Goal: Task Accomplishment & Management: Use online tool/utility

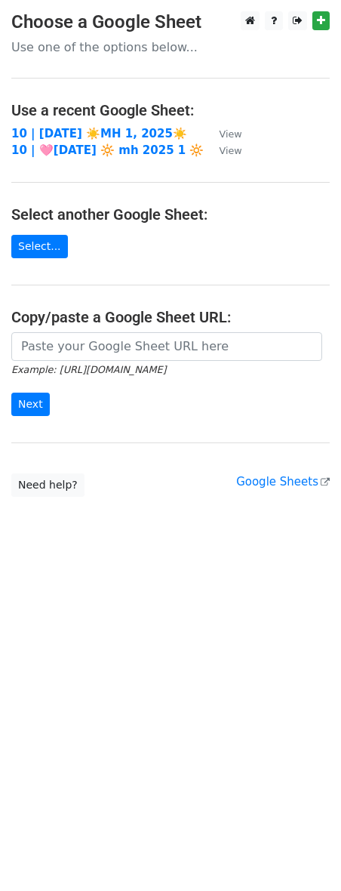
click at [83, 123] on main "Choose a Google Sheet Use one of the options below... Use a recent Google Sheet…" at bounding box center [170, 254] width 341 height 486
click at [97, 130] on strong "10 | [DATE] ☀️MH 1, 2025☀️" at bounding box center [99, 134] width 176 height 14
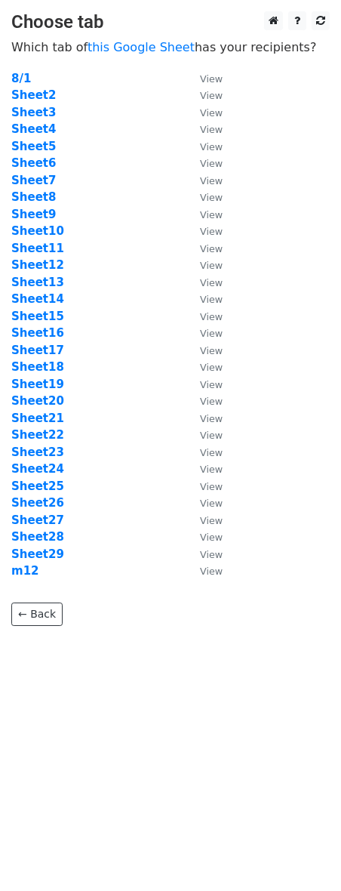
click at [40, 325] on td "Sheet16" at bounding box center [98, 333] width 174 height 17
click at [40, 329] on strong "Sheet16" at bounding box center [37, 333] width 53 height 14
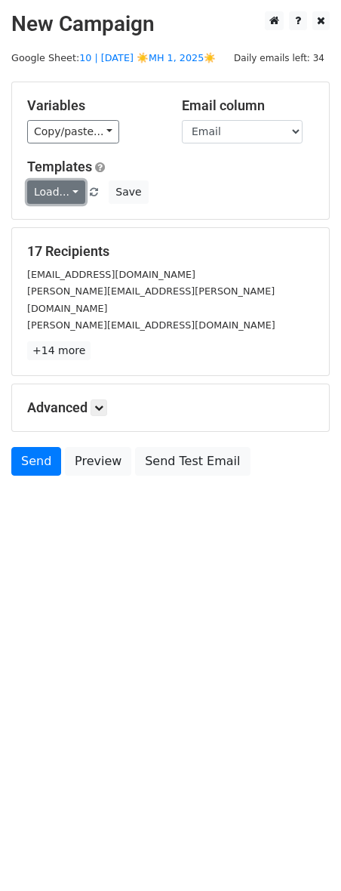
click at [63, 199] on link "Load..." at bounding box center [56, 192] width 58 height 23
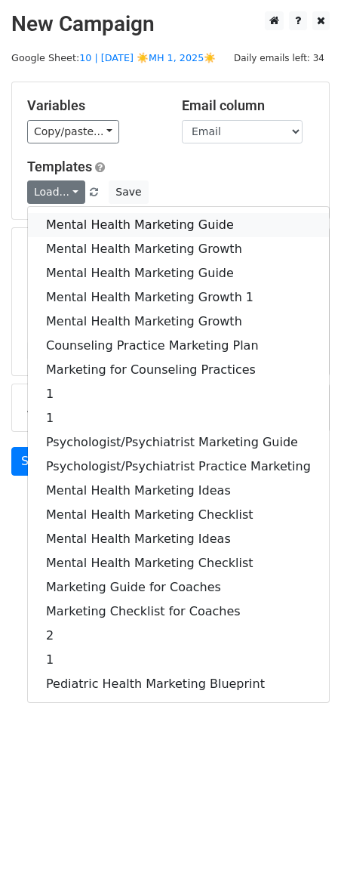
click at [67, 225] on link "Mental Health Marketing Guide" at bounding box center [178, 225] width 301 height 24
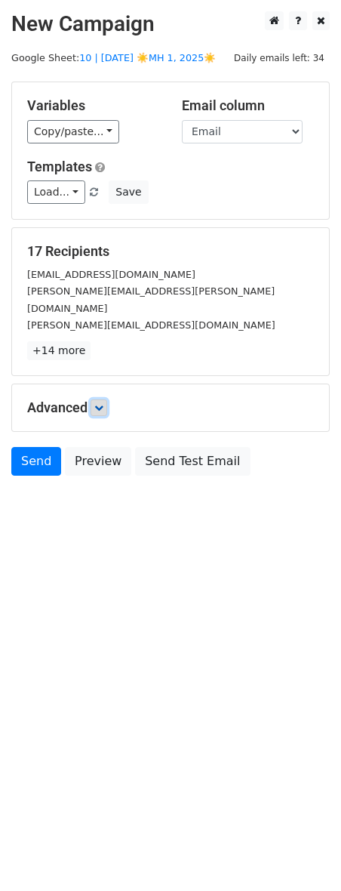
click at [106, 400] on link at bounding box center [99, 408] width 17 height 17
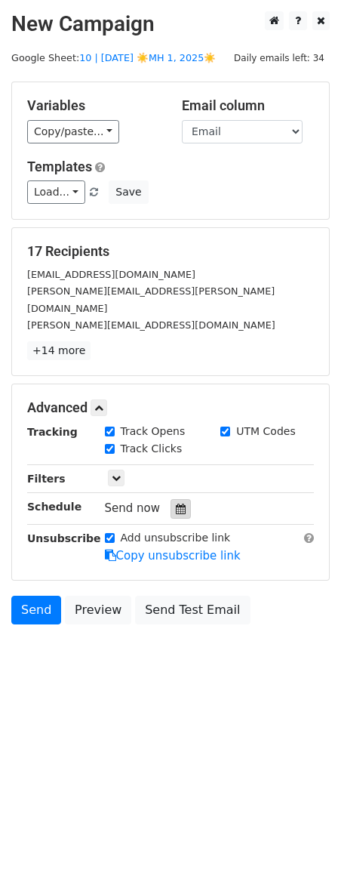
click at [171, 499] on div at bounding box center [181, 509] width 20 height 20
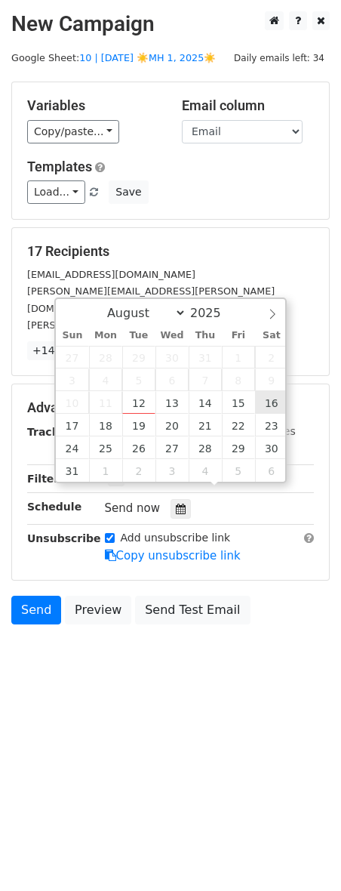
type input "2025-08-16 12:00"
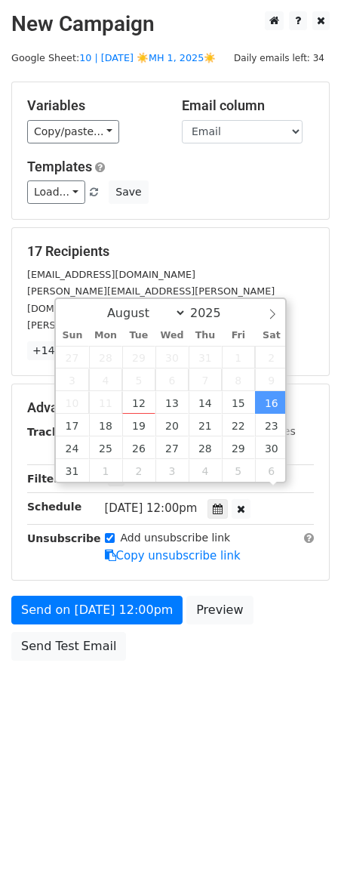
scroll to position [1, 0]
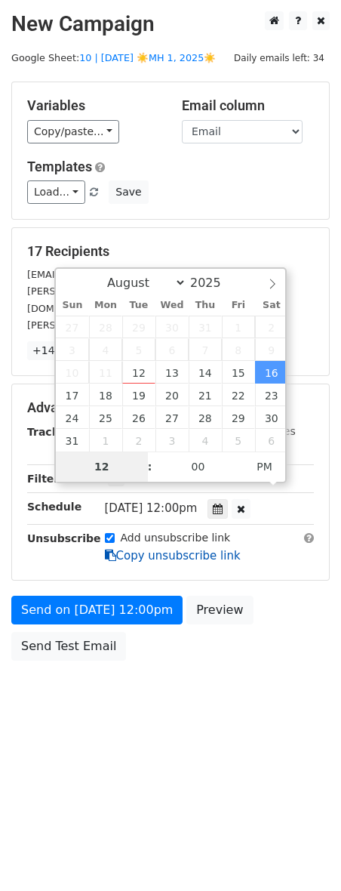
type input "8"
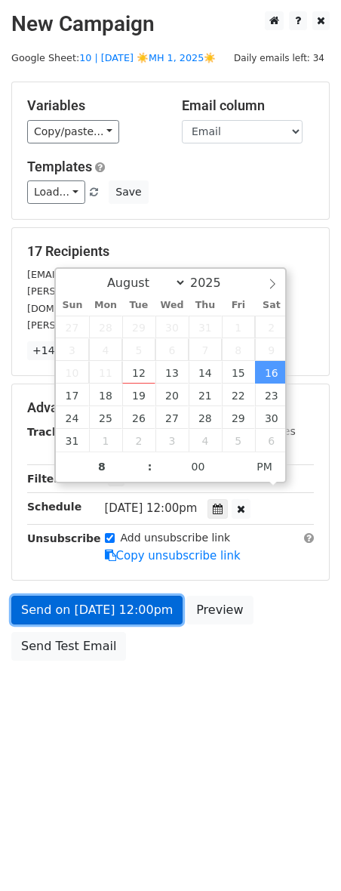
type input "2025-08-16 20:00"
click at [69, 599] on link "Send on Aug 16 at 12:00pm" at bounding box center [96, 610] width 171 height 29
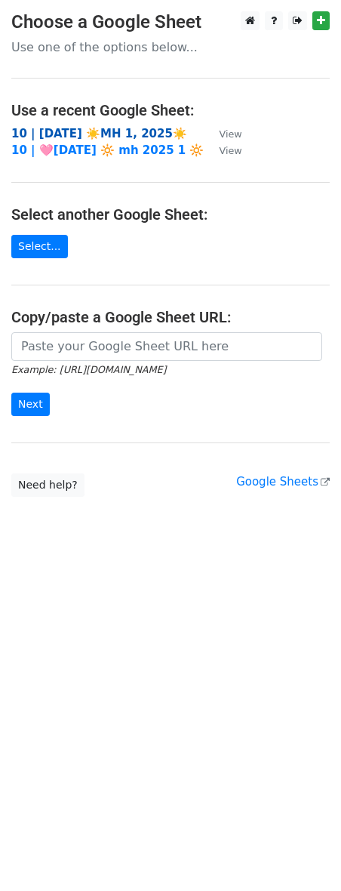
click at [92, 127] on strong "10 | [DATE] ☀️MH 1, 2025☀️" at bounding box center [99, 134] width 176 height 14
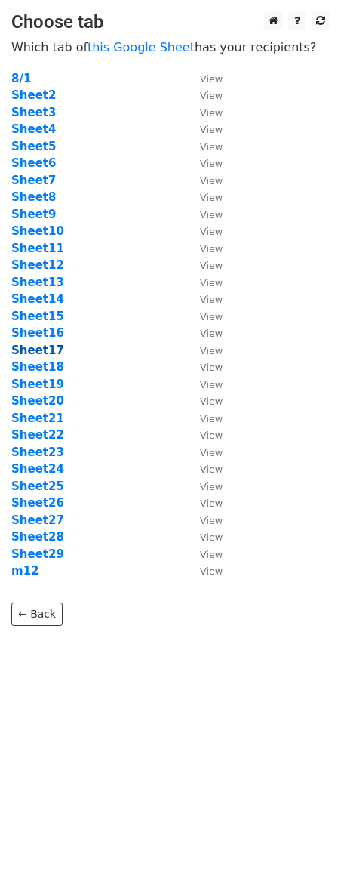
click at [46, 350] on strong "Sheet17" at bounding box center [37, 351] width 53 height 14
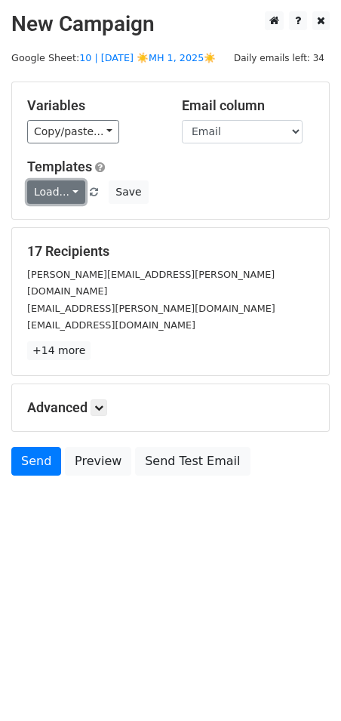
click at [51, 193] on link "Load..." at bounding box center [56, 192] width 58 height 23
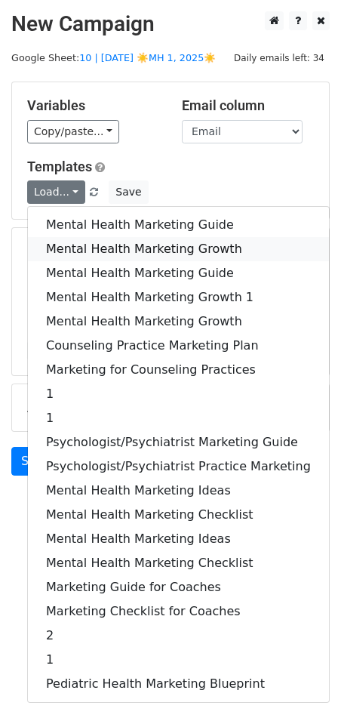
drag, startPoint x: 68, startPoint y: 241, endPoint x: 106, endPoint y: 354, distance: 119.4
click at [68, 242] on link "Mental Health Marketing Growth" at bounding box center [178, 249] width 301 height 24
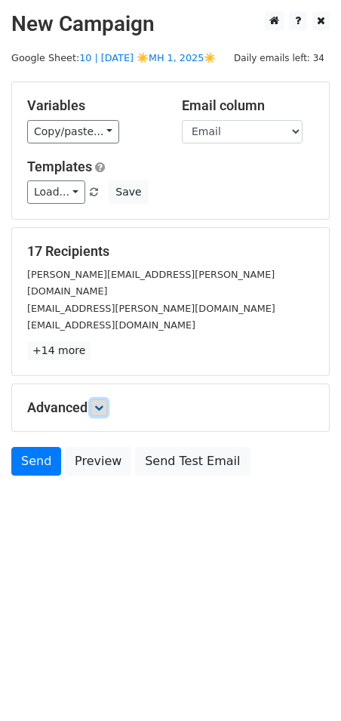
click at [97, 403] on icon at bounding box center [98, 407] width 9 height 9
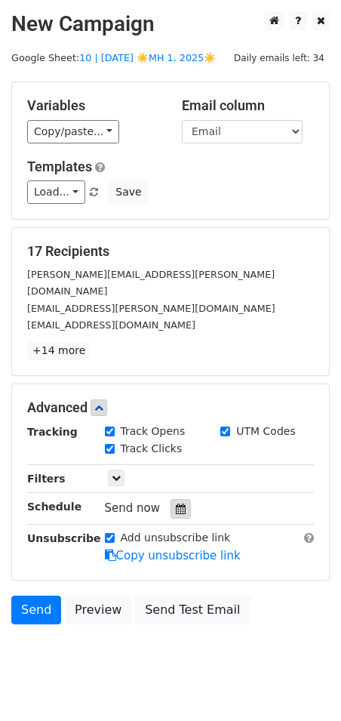
click at [176, 504] on icon at bounding box center [181, 509] width 10 height 11
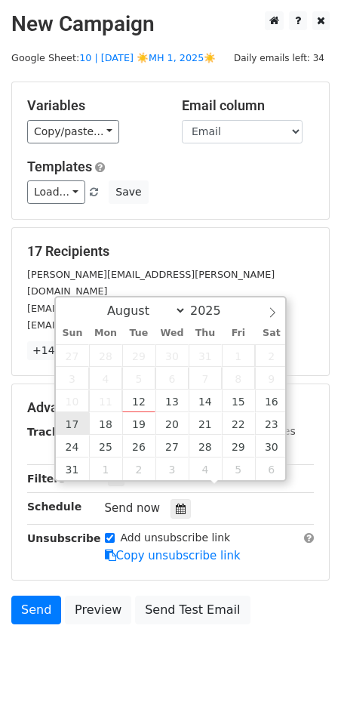
type input "2025-08-17 12:00"
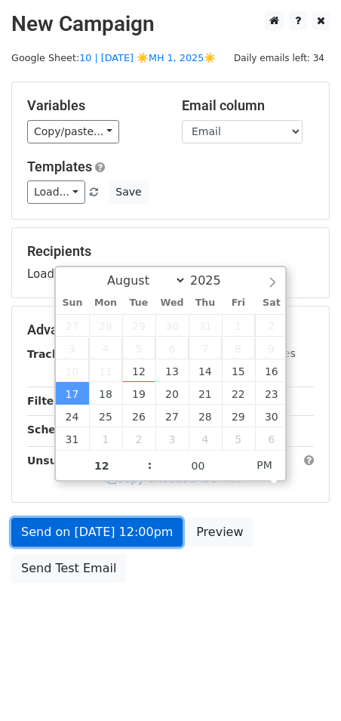
click at [68, 535] on link "Send on Aug 17 at 12:00pm" at bounding box center [96, 532] width 171 height 29
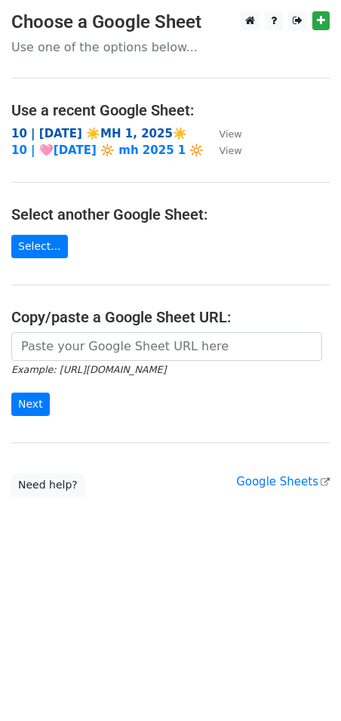
click at [102, 134] on strong "10 | AUG 1 ☀️MH 1, 2025☀️" at bounding box center [99, 134] width 176 height 14
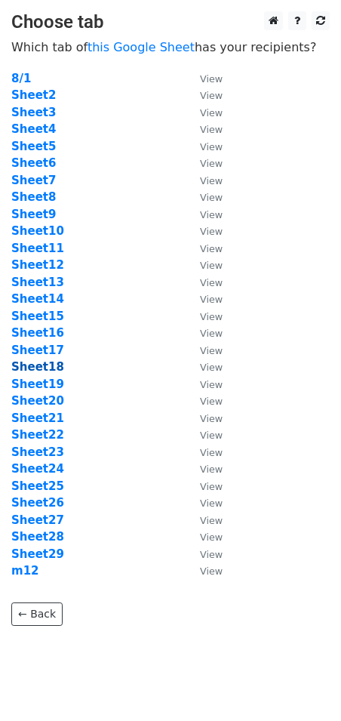
click at [43, 370] on strong "Sheet18" at bounding box center [37, 367] width 53 height 14
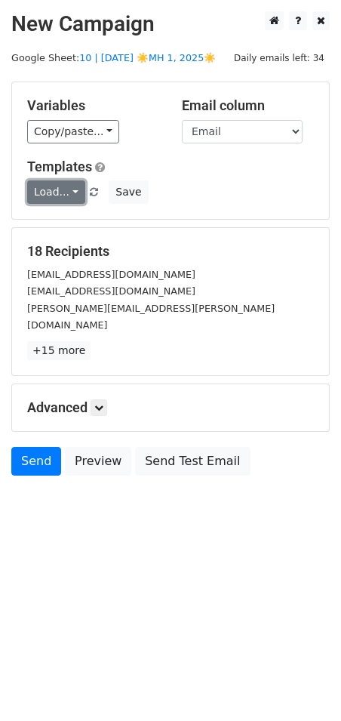
click at [56, 188] on link "Load..." at bounding box center [56, 192] width 58 height 23
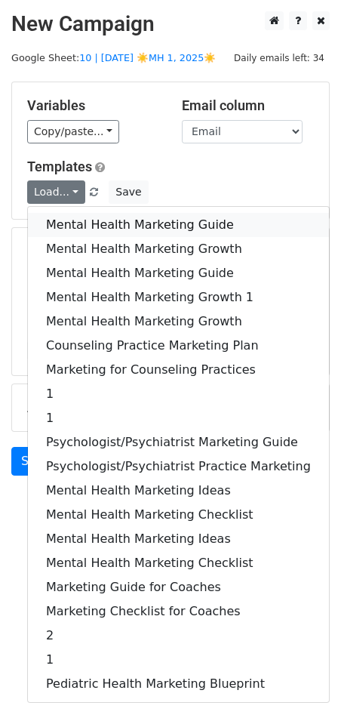
click at [88, 225] on link "Mental Health Marketing Guide" at bounding box center [178, 225] width 301 height 24
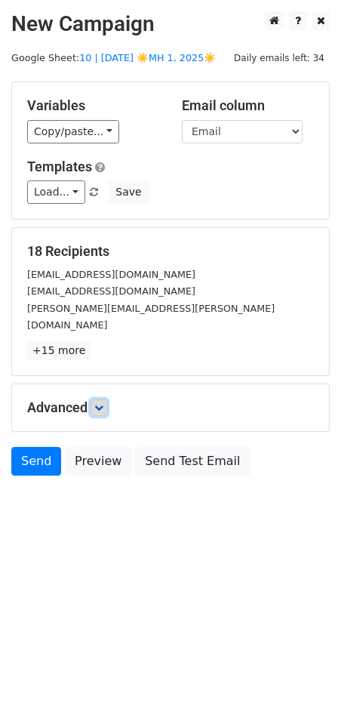
click at [97, 403] on icon at bounding box center [98, 407] width 9 height 9
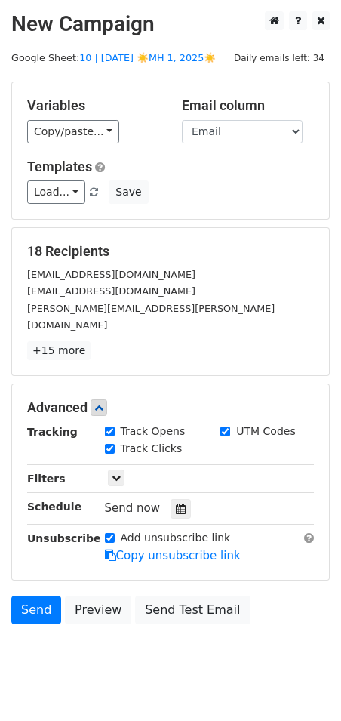
drag, startPoint x: 174, startPoint y: 495, endPoint x: 244, endPoint y: 426, distance: 97.7
click at [176, 504] on icon at bounding box center [181, 509] width 10 height 11
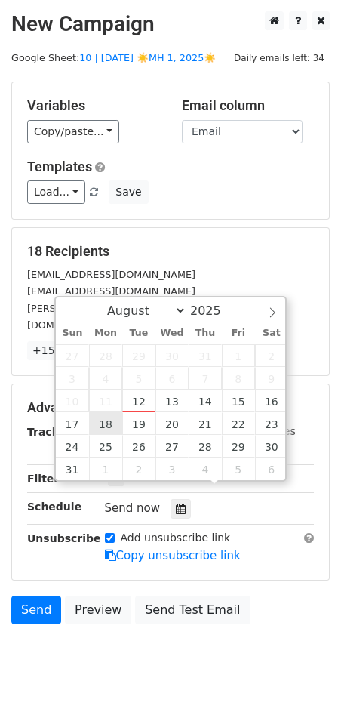
type input "2025-08-18 12:00"
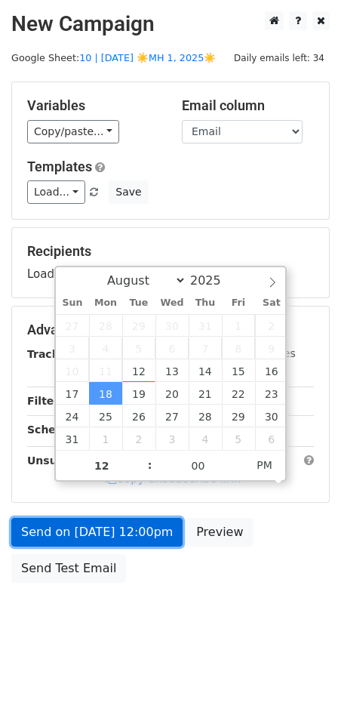
click at [63, 518] on link "Send on Aug 18 at 12:00pm" at bounding box center [96, 532] width 171 height 29
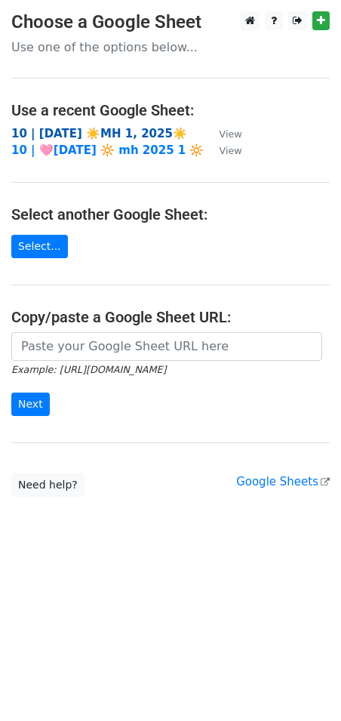
click at [116, 137] on strong "10 | AUG 1 ☀️MH 1, 2025☀️" at bounding box center [99, 134] width 176 height 14
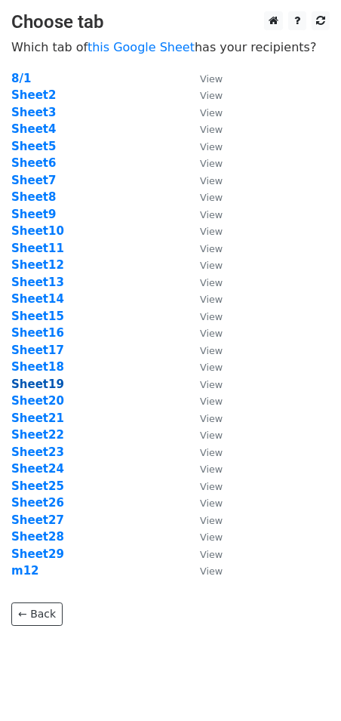
click at [46, 384] on strong "Sheet19" at bounding box center [37, 385] width 53 height 14
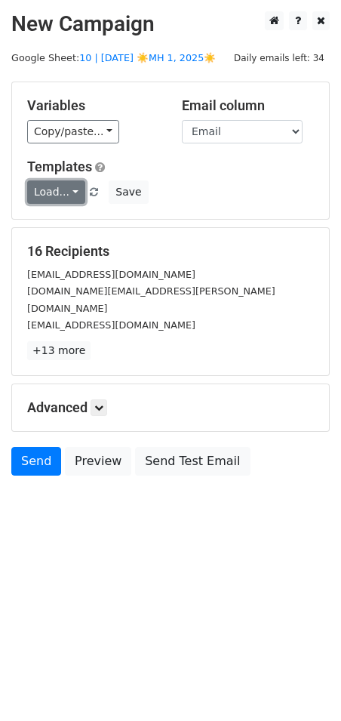
click at [55, 197] on link "Load..." at bounding box center [56, 192] width 58 height 23
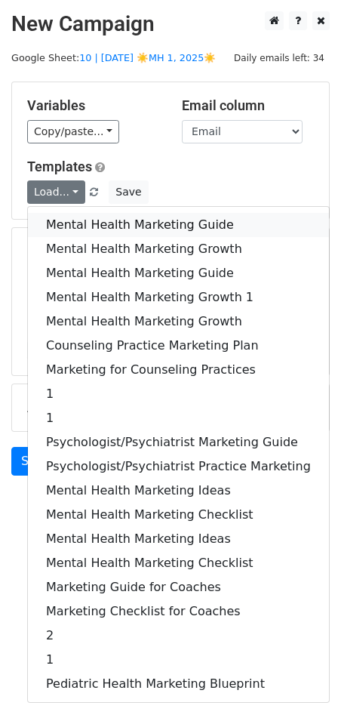
click at [76, 230] on link "Mental Health Marketing Guide" at bounding box center [178, 225] width 301 height 24
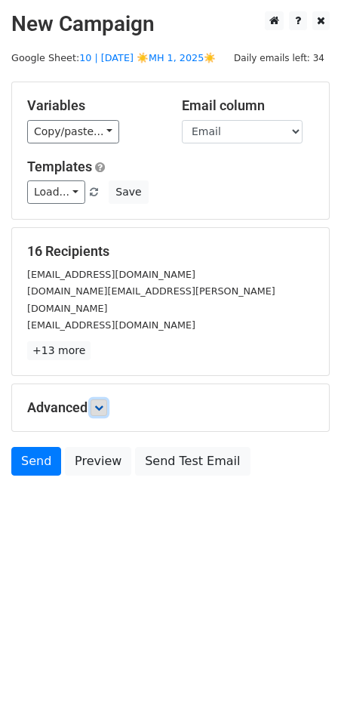
click at [104, 400] on link at bounding box center [99, 408] width 17 height 17
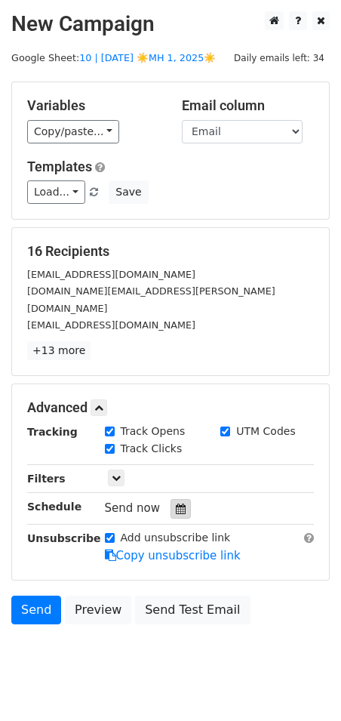
click at [182, 499] on div at bounding box center [181, 509] width 20 height 20
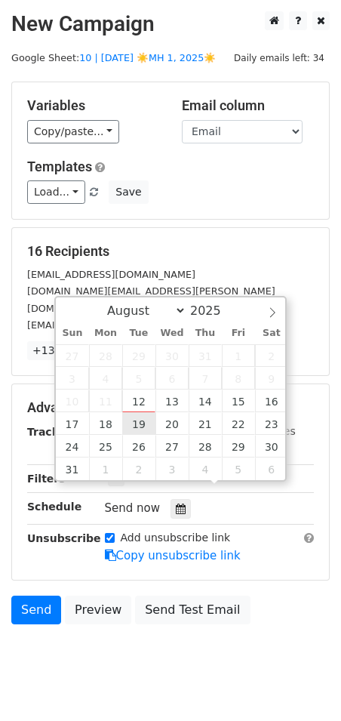
type input "[DATE] 12:00"
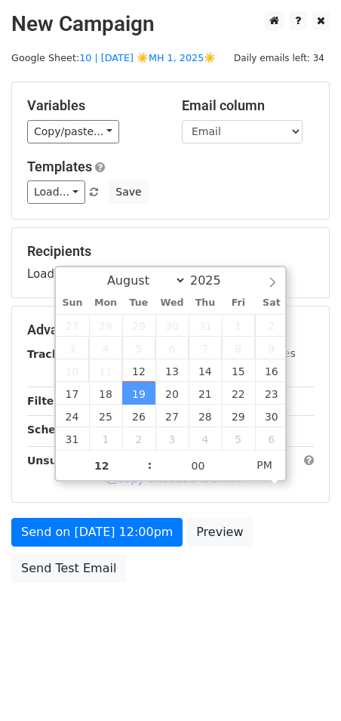
click at [111, 516] on form "Variables Copy/paste... {{Name}} {{Email}} Email column Name Email Templates Lo…" at bounding box center [170, 336] width 319 height 509
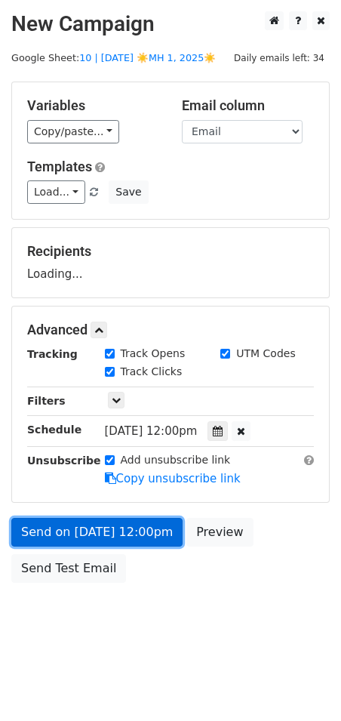
click at [115, 534] on link "Send on [DATE] 12:00pm" at bounding box center [96, 532] width 171 height 29
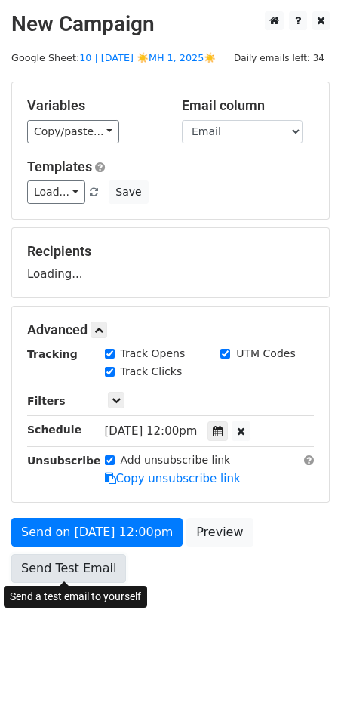
click at [23, 568] on link "Send Test Email" at bounding box center [68, 568] width 115 height 29
